Goal: Information Seeking & Learning: Learn about a topic

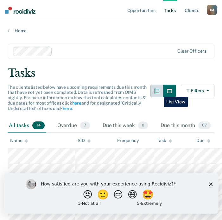
click at [159, 92] on icon "button" at bounding box center [156, 90] width 5 height 5
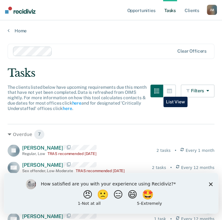
click at [159, 92] on icon "button" at bounding box center [156, 90] width 5 height 5
click at [167, 91] on icon "button" at bounding box center [169, 91] width 5 height 4
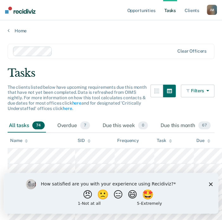
click at [194, 91] on button "Filters" at bounding box center [198, 90] width 34 height 13
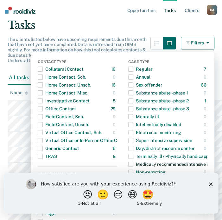
scroll to position [32, 0]
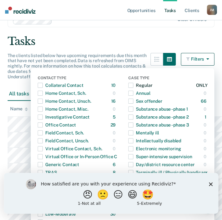
click at [131, 85] on span "button" at bounding box center [130, 85] width 5 height 5
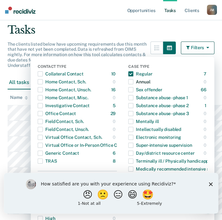
scroll to position [0, 0]
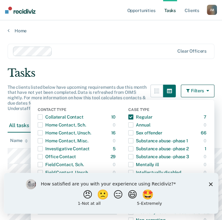
click at [211, 184] on icon "Close survey" at bounding box center [210, 184] width 4 height 4
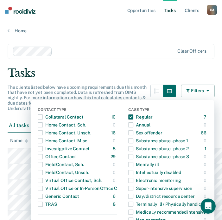
click at [185, 87] on button "Filters" at bounding box center [198, 90] width 34 height 13
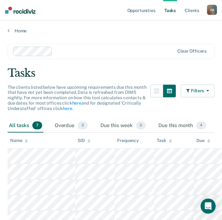
click at [189, 92] on icon "button" at bounding box center [188, 90] width 5 height 4
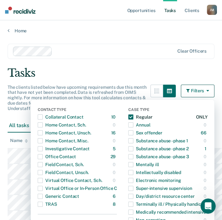
click at [132, 116] on span "button" at bounding box center [130, 116] width 5 height 5
click at [136, 72] on div "Tasks" at bounding box center [111, 72] width 207 height 13
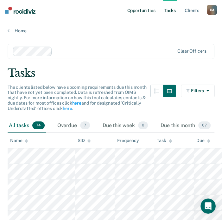
click at [150, 10] on link "Opportunities" at bounding box center [141, 10] width 31 height 20
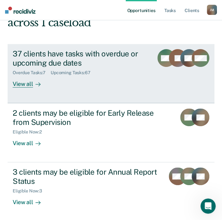
scroll to position [63, 0]
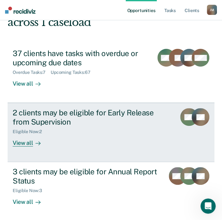
click at [28, 142] on div "View all" at bounding box center [30, 140] width 35 height 12
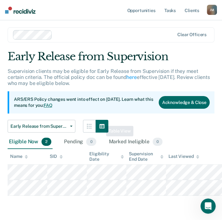
scroll to position [5, 0]
